Goal: Task Accomplishment & Management: Manage account settings

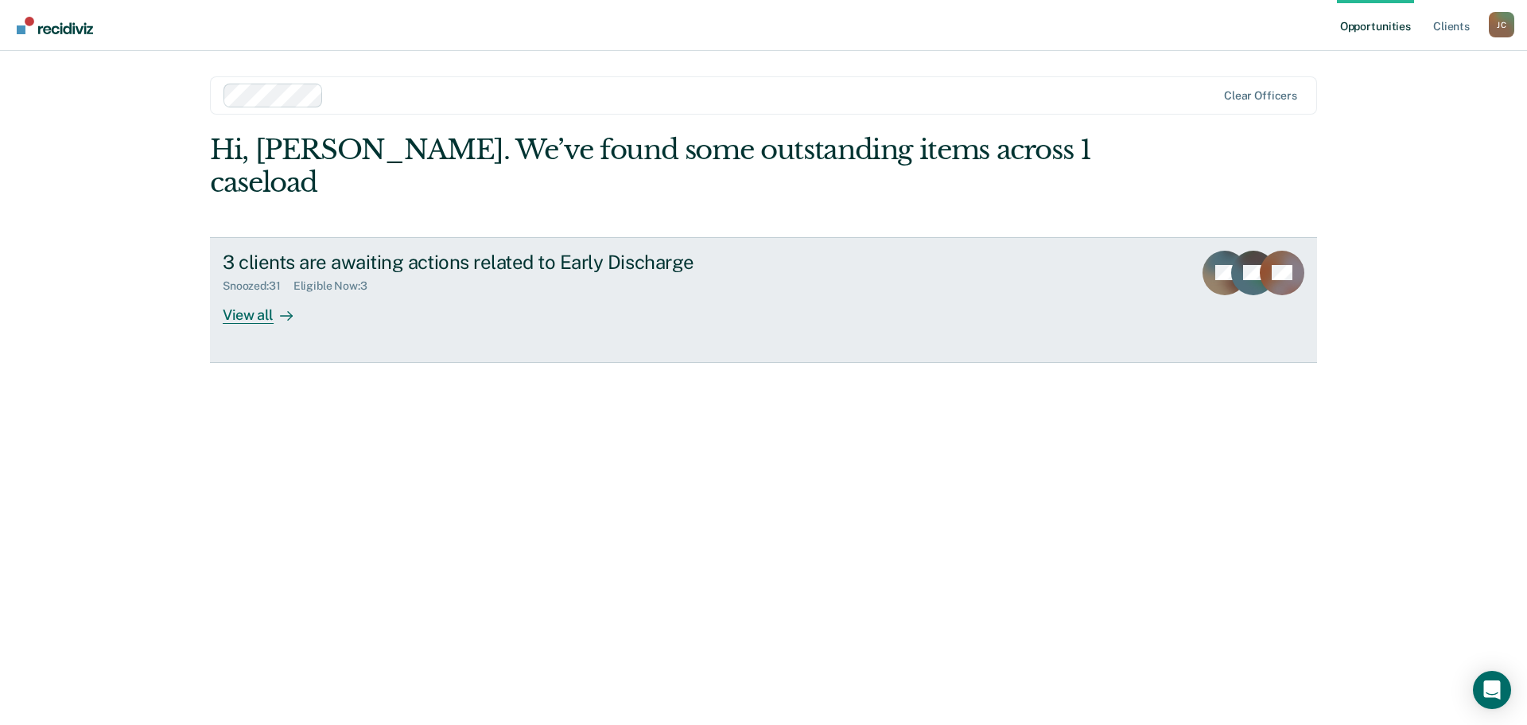
click at [240, 293] on div "View all" at bounding box center [267, 308] width 89 height 31
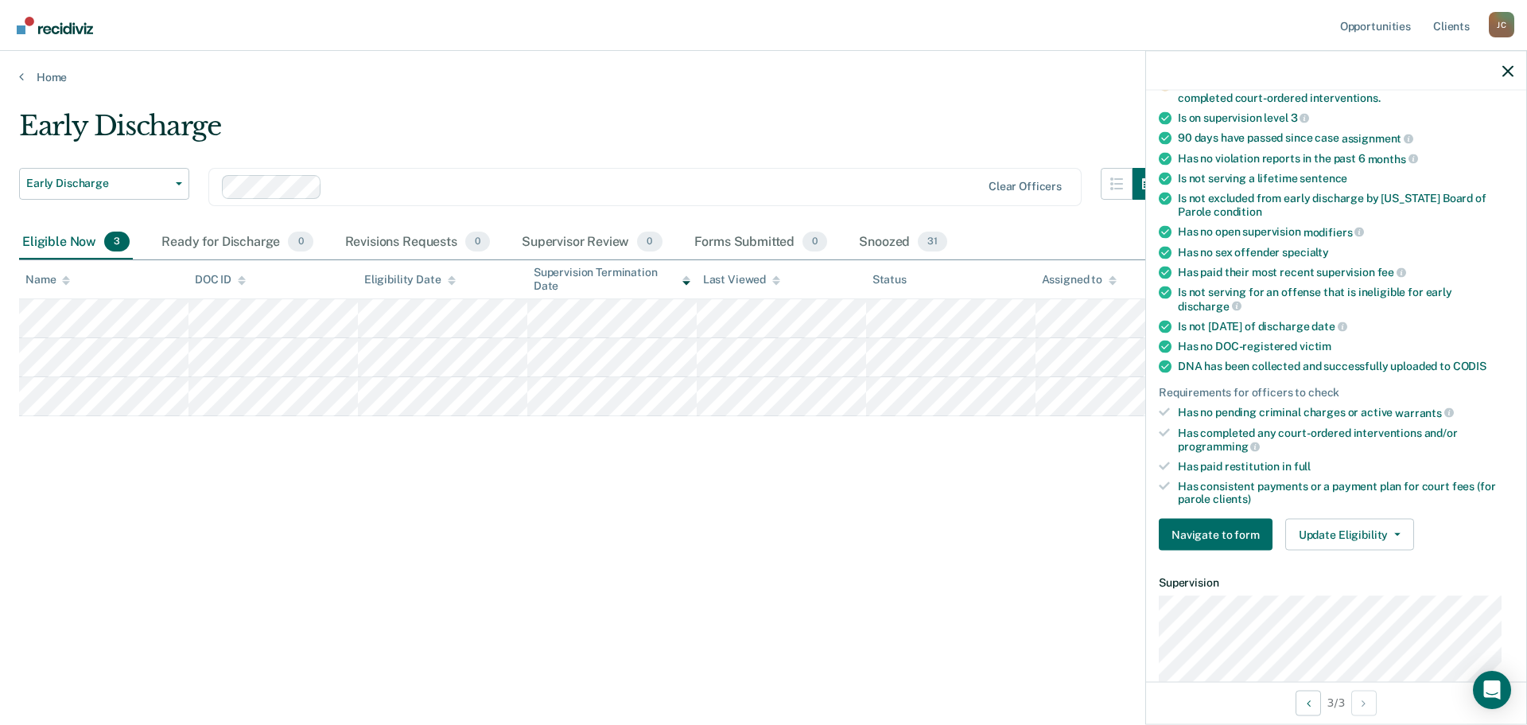
scroll to position [239, 0]
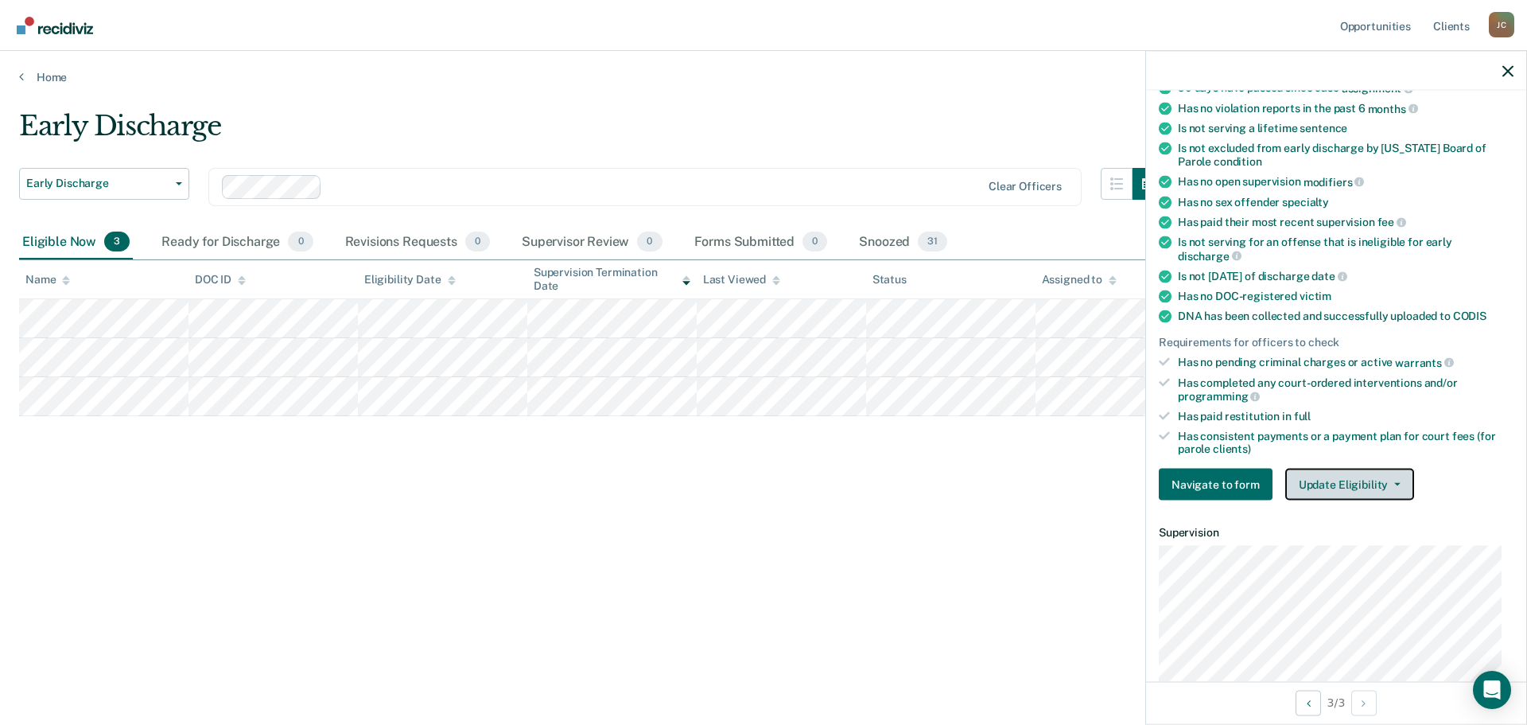
click at [1336, 480] on button "Update Eligibility" at bounding box center [1349, 485] width 129 height 32
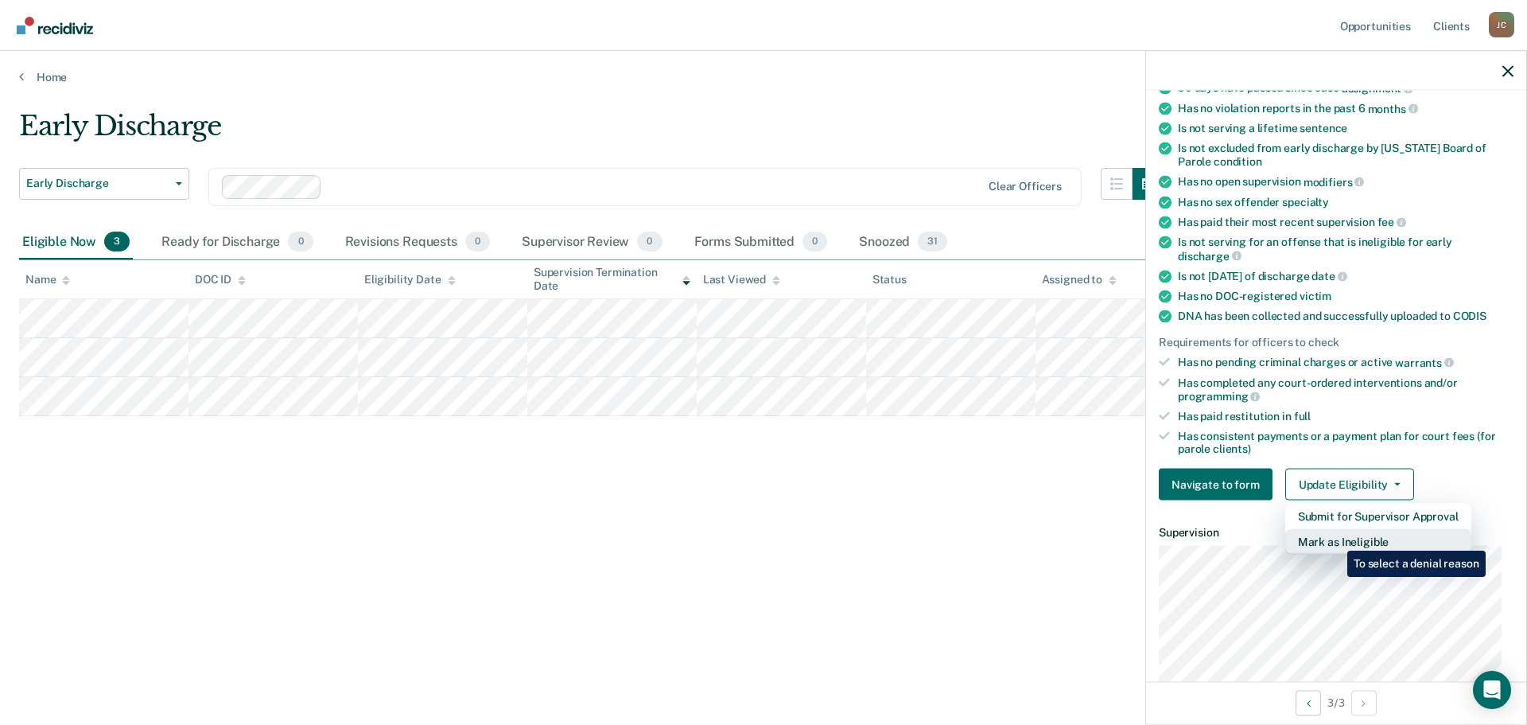
click at [1336, 539] on button "Mark as Ineligible" at bounding box center [1378, 541] width 186 height 25
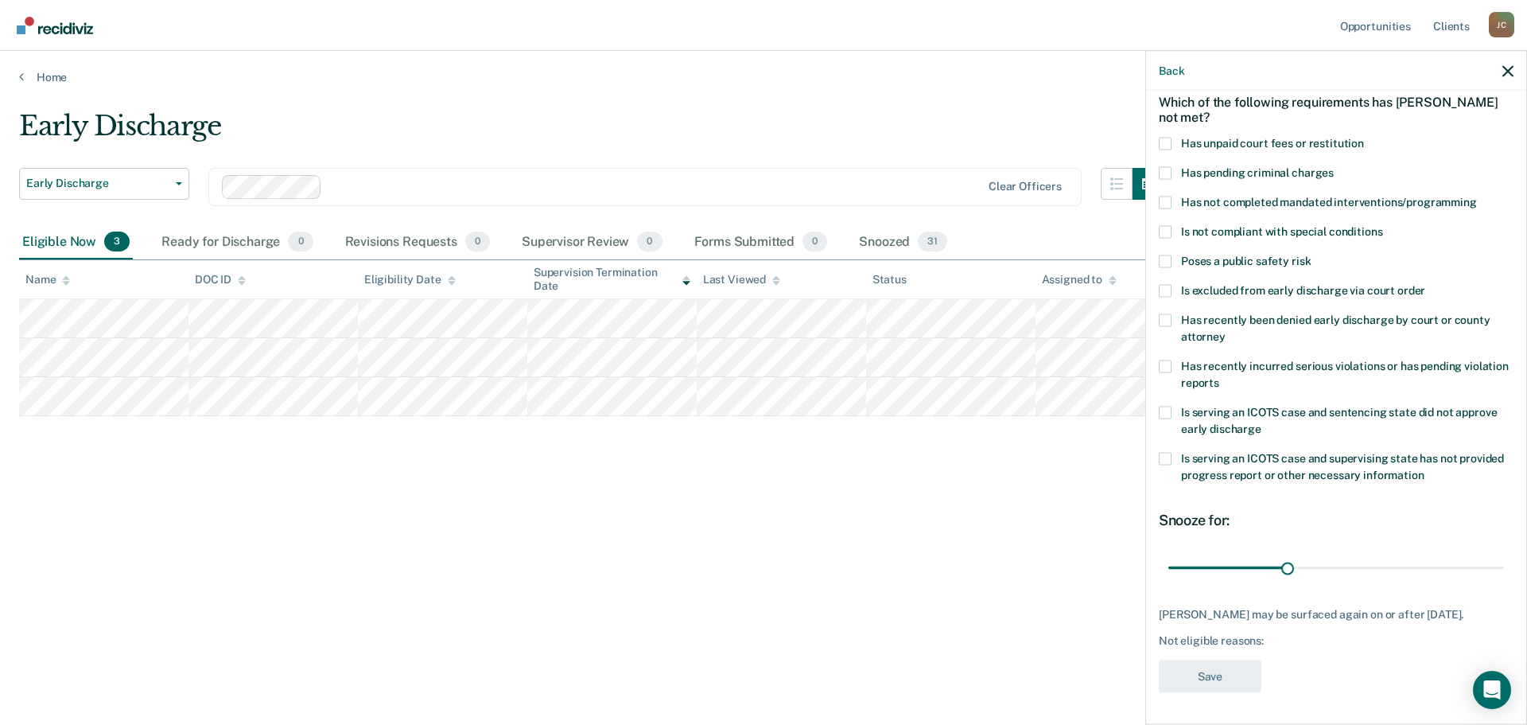
scroll to position [73, 0]
click at [1169, 205] on span at bounding box center [1165, 203] width 13 height 13
click at [1477, 197] on input "Has not completed mandated interventions/programming" at bounding box center [1477, 197] width 0 height 0
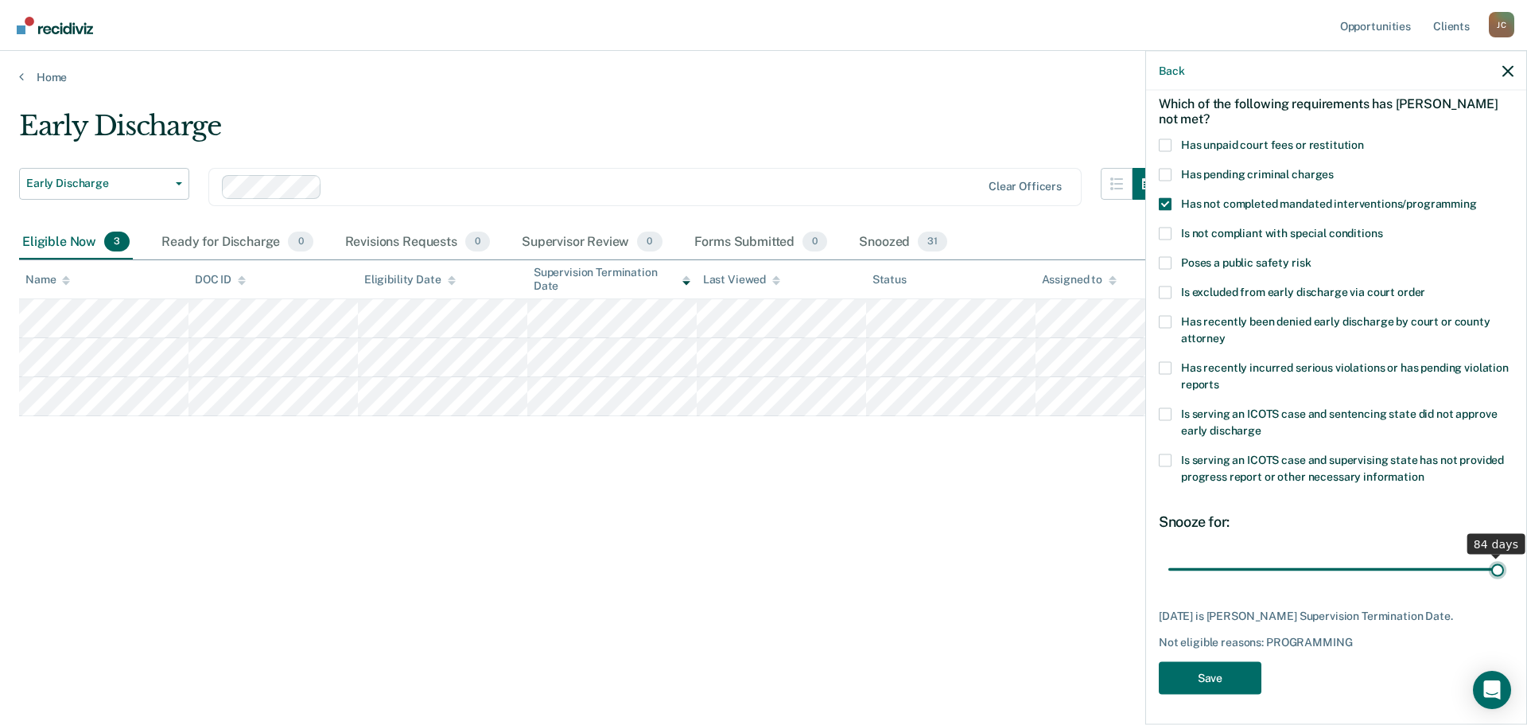
drag, startPoint x: 1286, startPoint y: 567, endPoint x: 1508, endPoint y: 574, distance: 222.1
type input "84"
click at [1504, 574] on input "range" at bounding box center [1337, 569] width 336 height 28
click at [1209, 690] on button "Save" at bounding box center [1210, 677] width 103 height 33
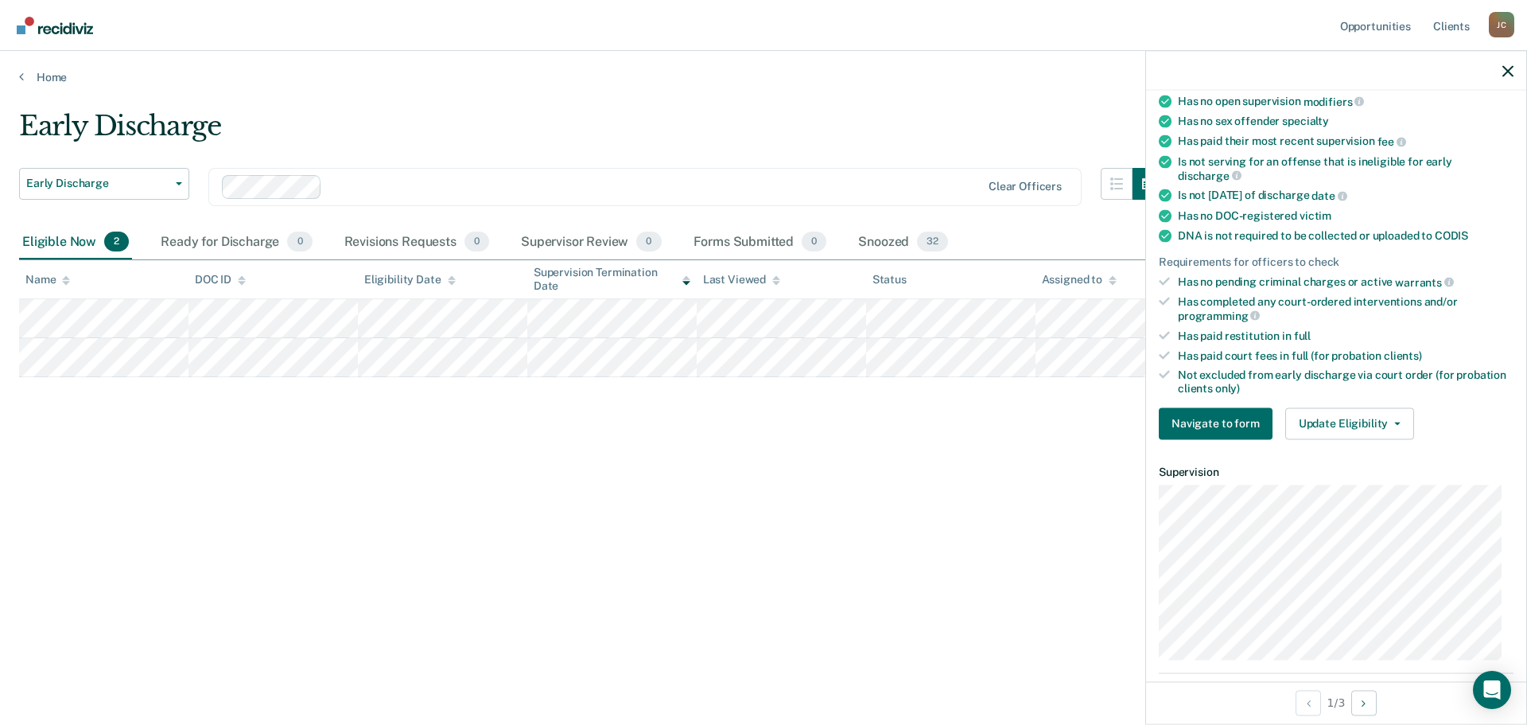
scroll to position [169, 0]
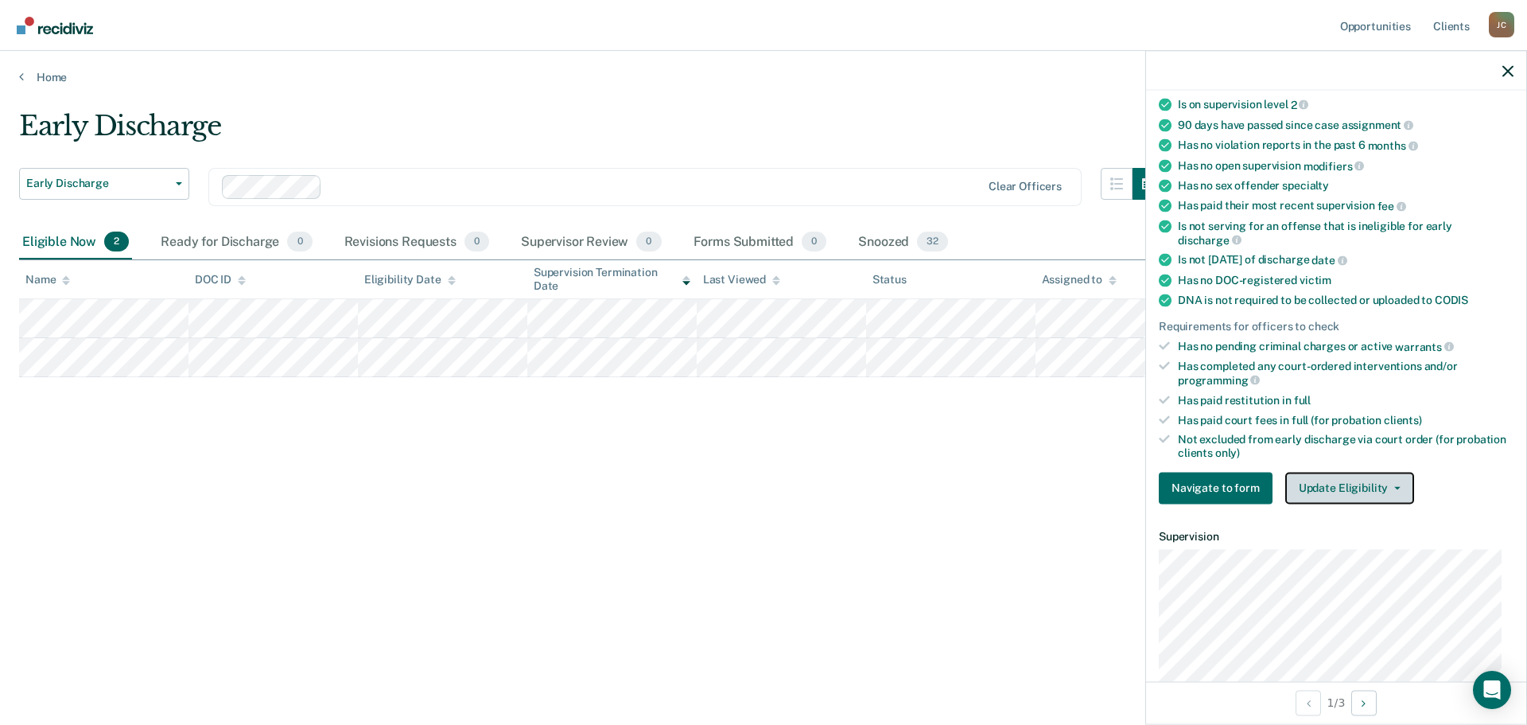
click at [1359, 474] on button "Update Eligibility" at bounding box center [1349, 488] width 129 height 32
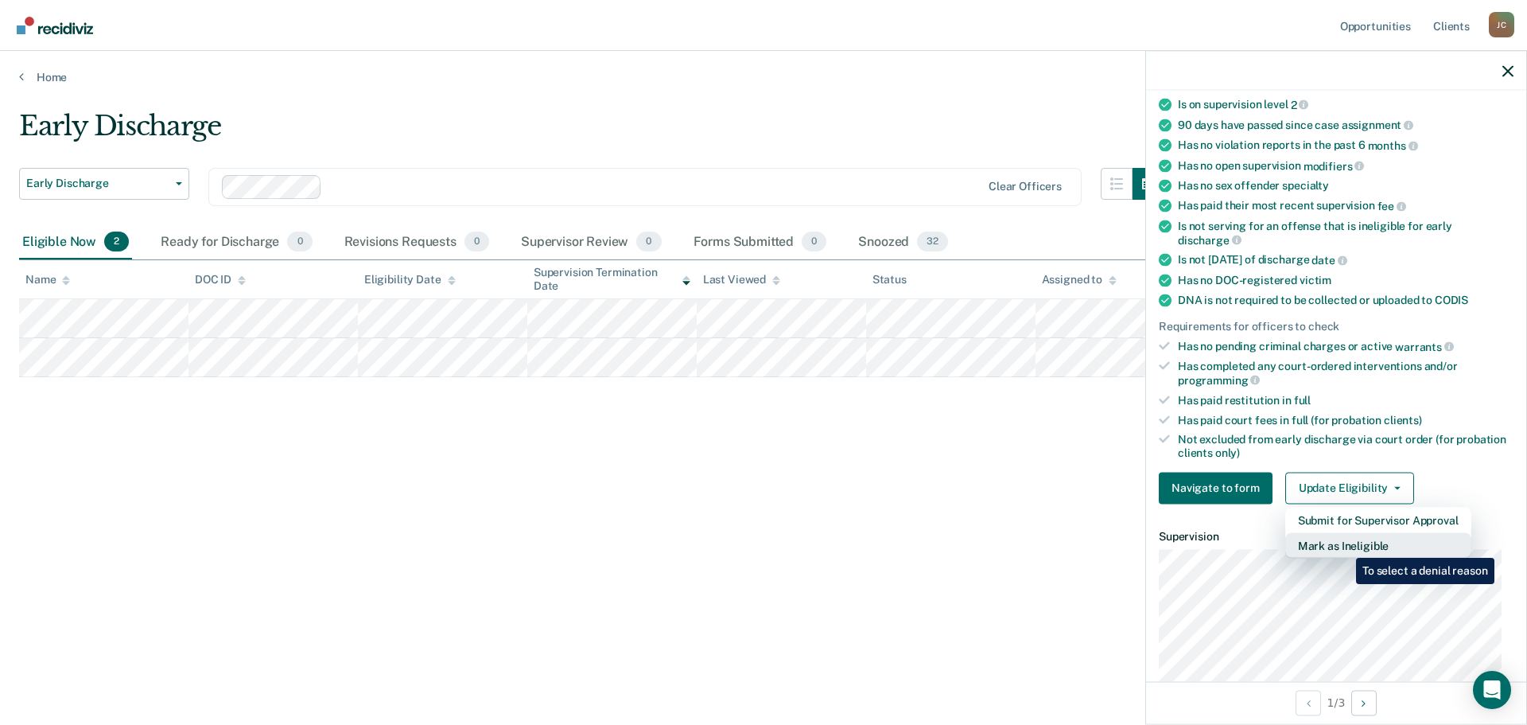
click at [1344, 546] on button "Mark as Ineligible" at bounding box center [1378, 544] width 186 height 25
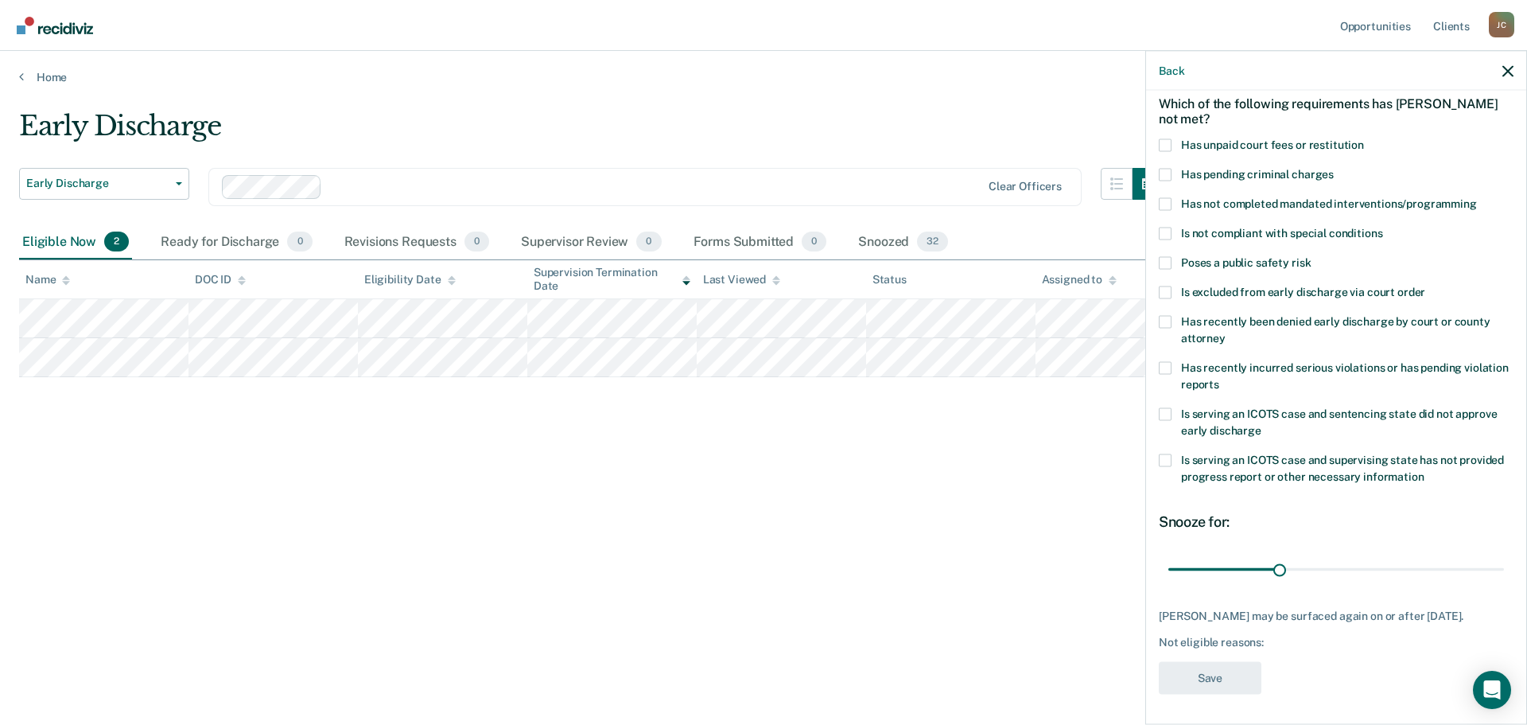
click at [1165, 232] on span at bounding box center [1165, 233] width 13 height 13
click at [1383, 227] on input "Is not compliant with special conditions" at bounding box center [1383, 227] width 0 height 0
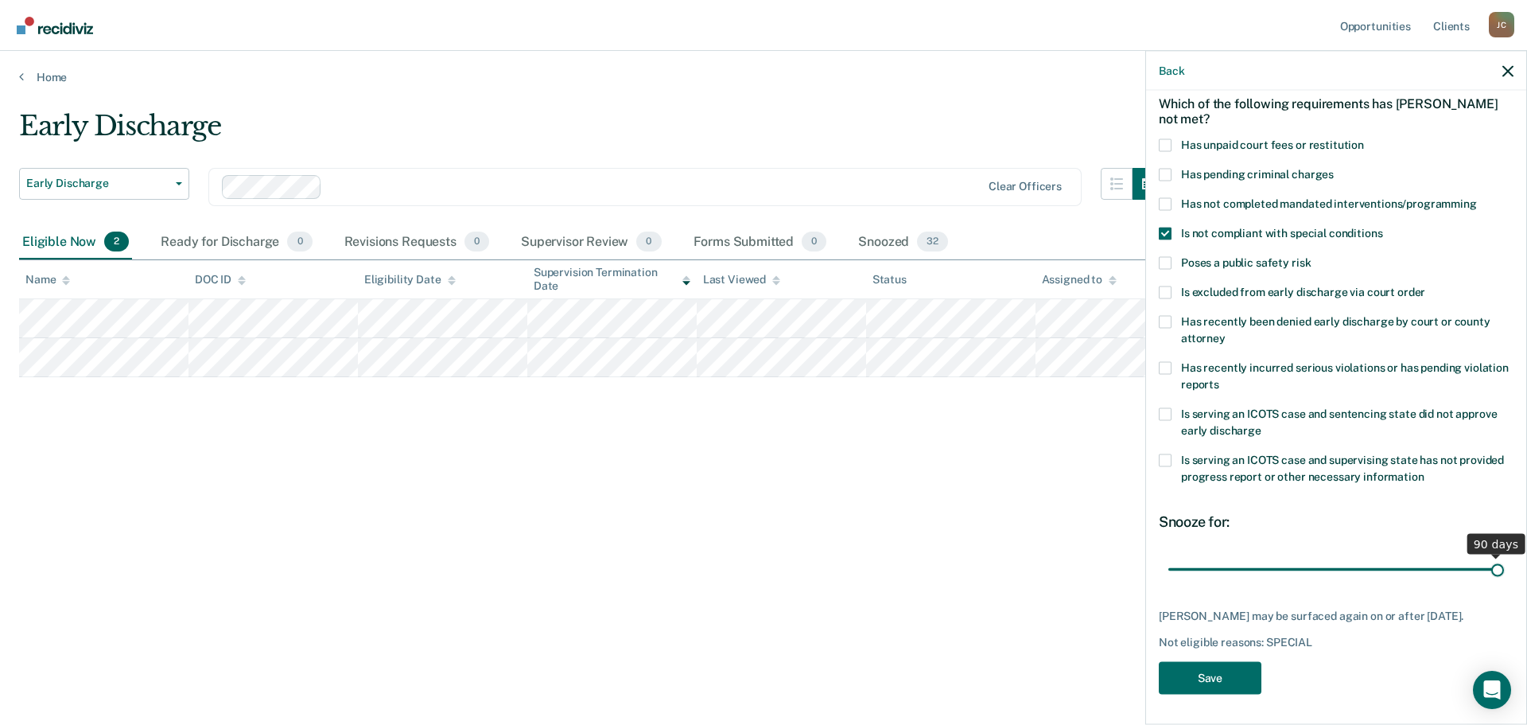
drag, startPoint x: 1278, startPoint y: 566, endPoint x: 1518, endPoint y: 558, distance: 239.5
type input "90"
click at [1504, 558] on input "range" at bounding box center [1337, 569] width 336 height 28
click at [1208, 675] on button "Save" at bounding box center [1210, 675] width 103 height 33
